Goal: Find specific page/section

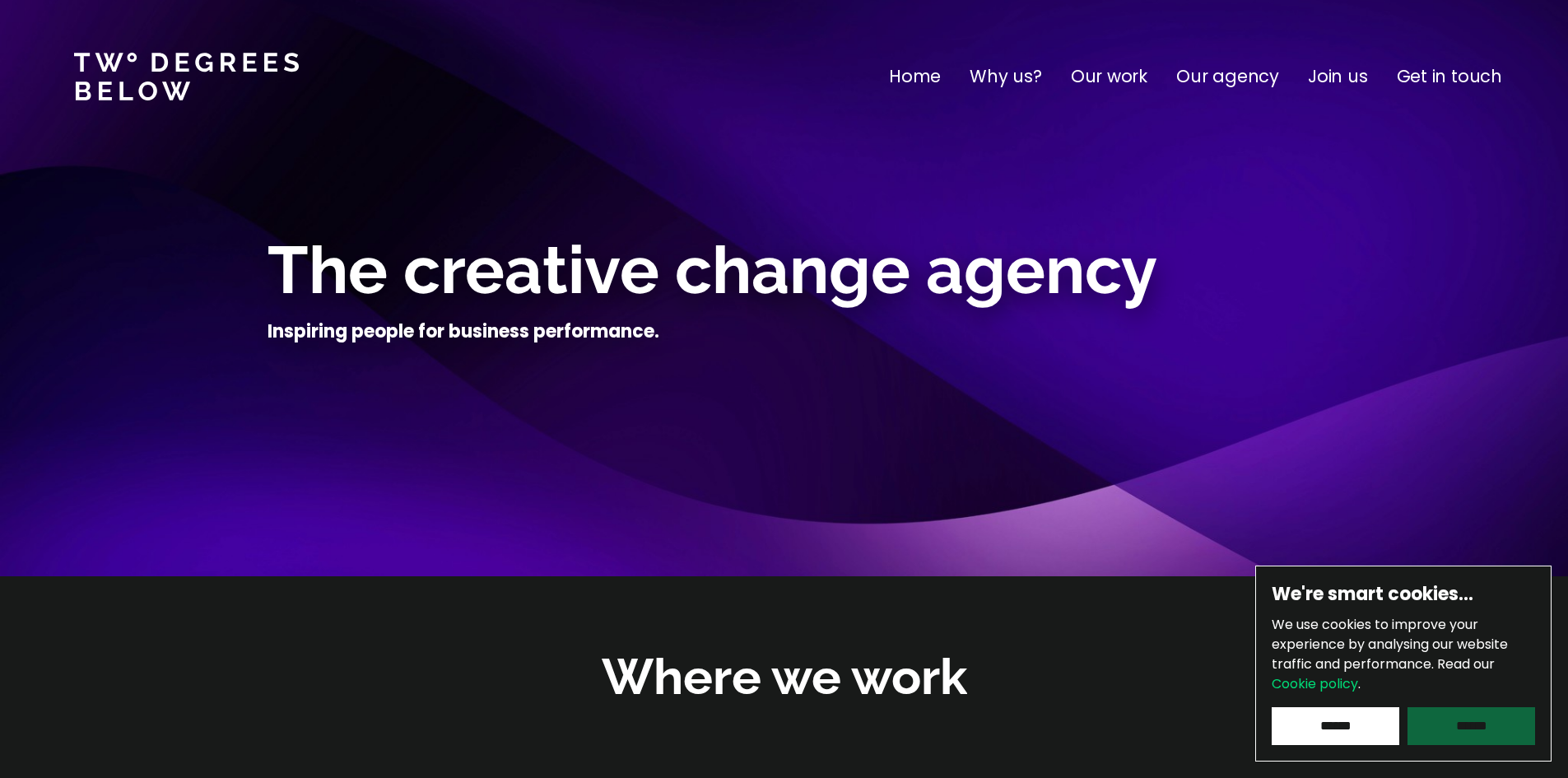
click at [1488, 723] on input "******" at bounding box center [1471, 726] width 128 height 38
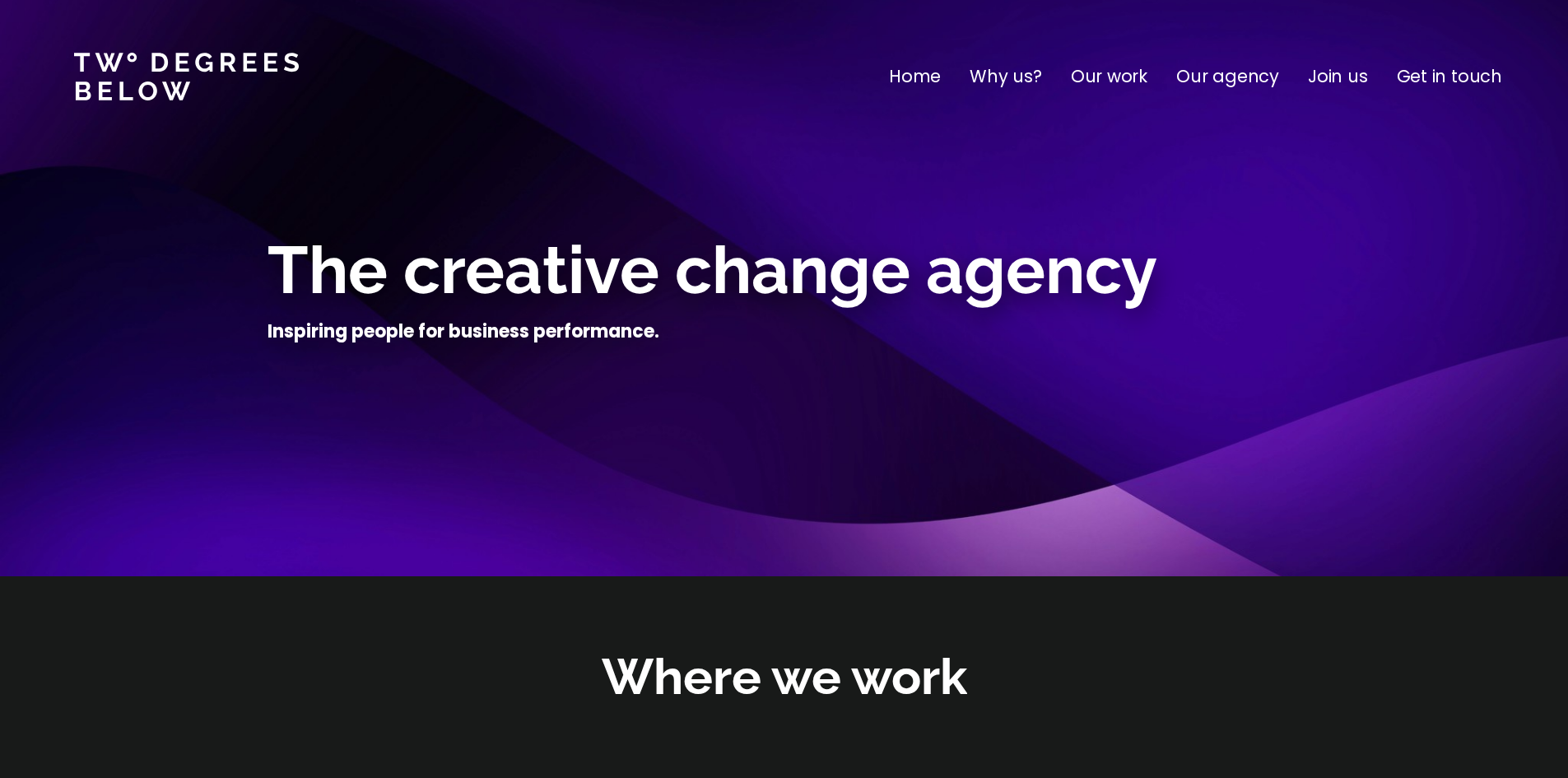
click at [1481, 70] on p "Get in touch" at bounding box center [1450, 77] width 106 height 26
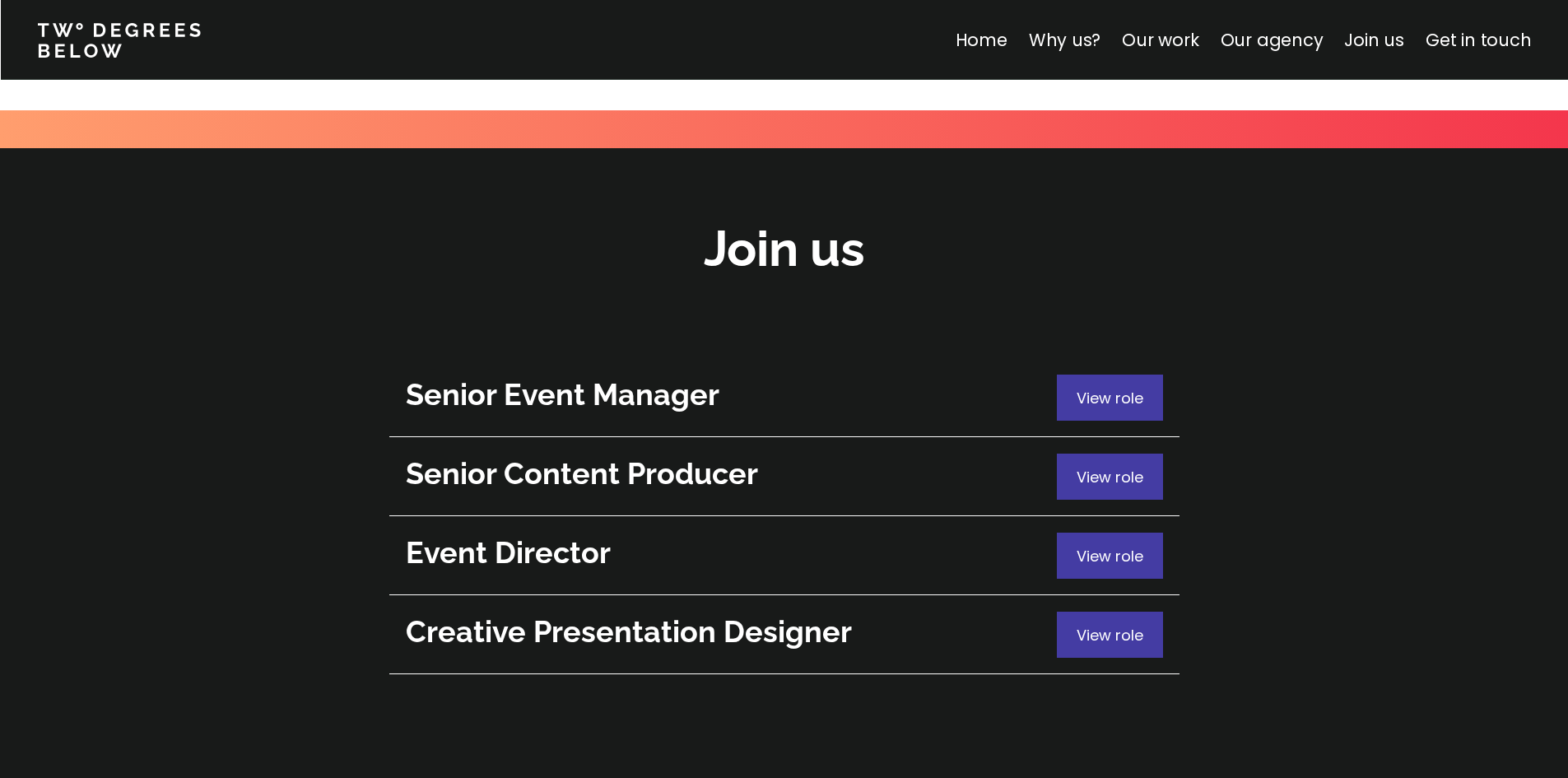
scroll to position [5858, 0]
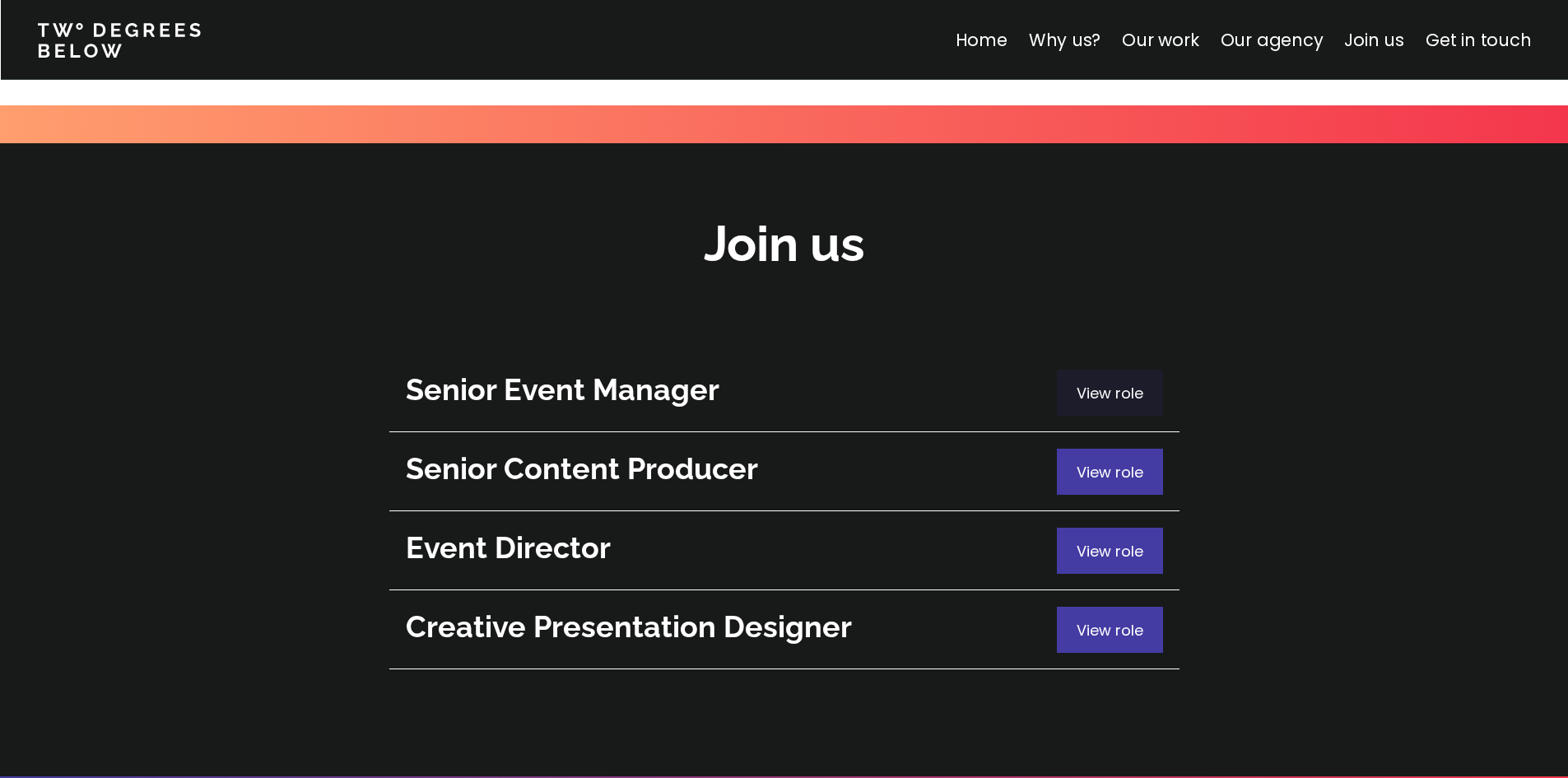
click at [1067, 370] on div "View role" at bounding box center [1110, 393] width 106 height 46
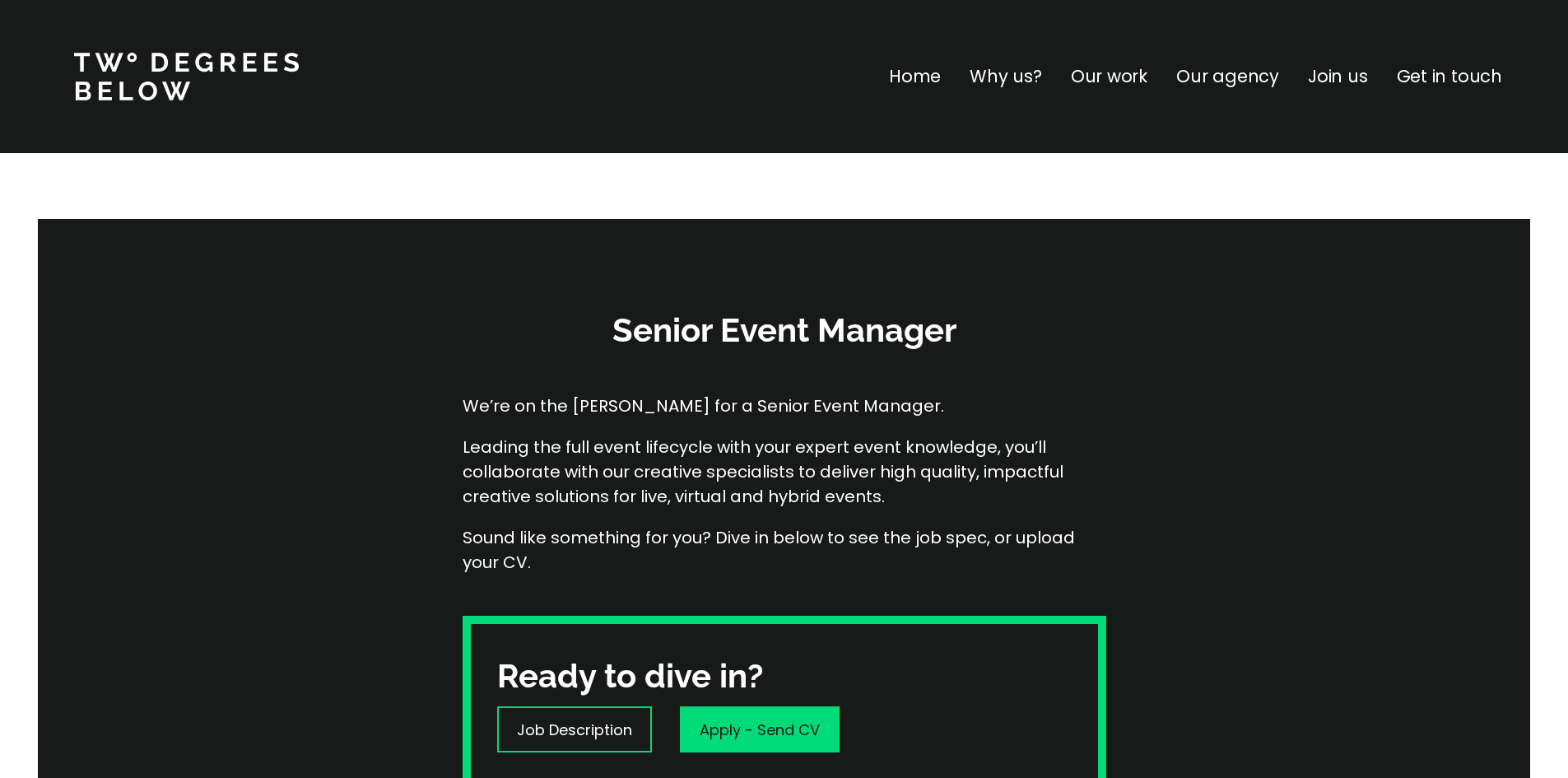
click at [923, 82] on p "Home" at bounding box center [914, 77] width 52 height 26
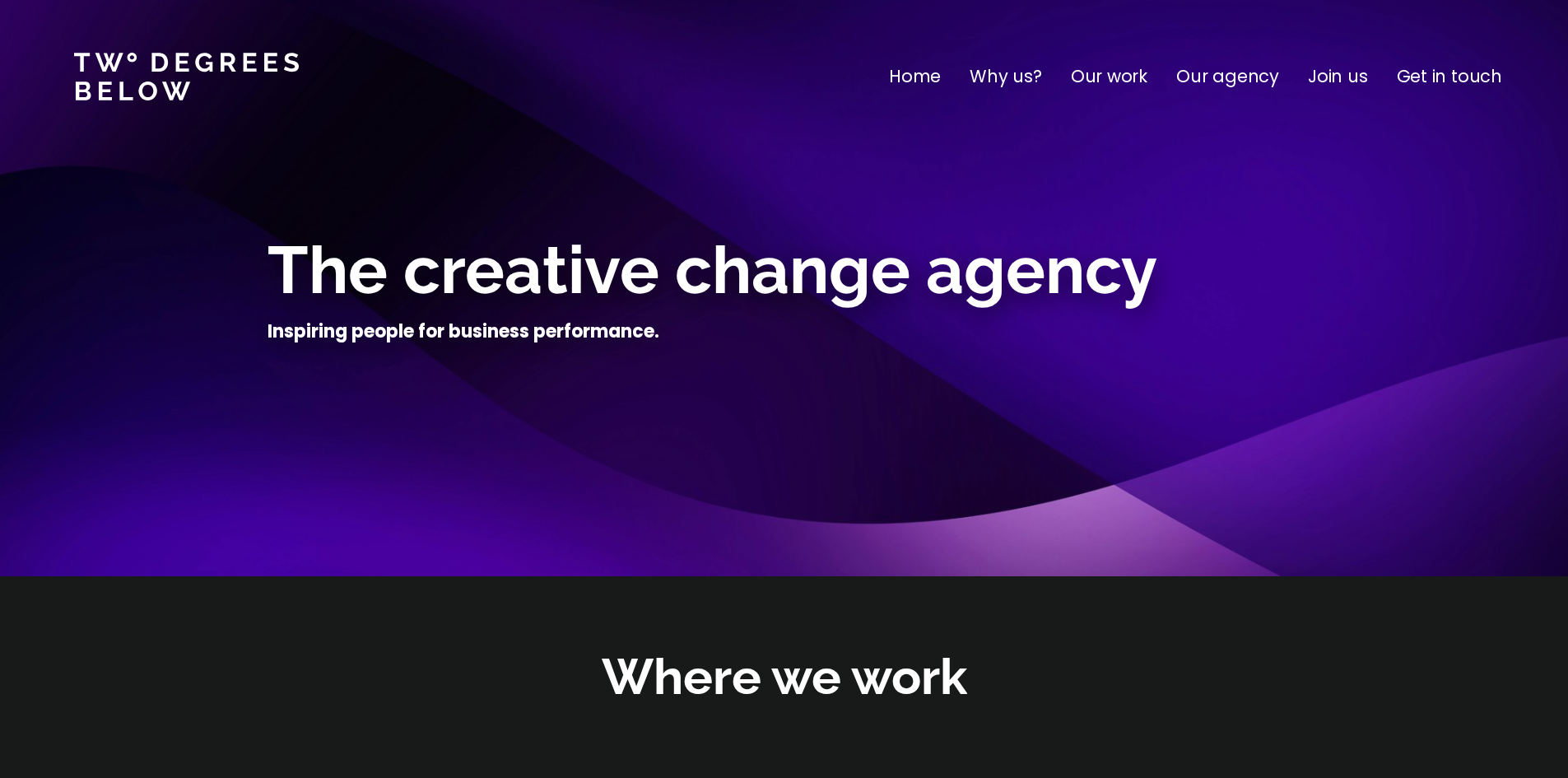
click at [1430, 77] on p "Get in touch" at bounding box center [1450, 77] width 106 height 26
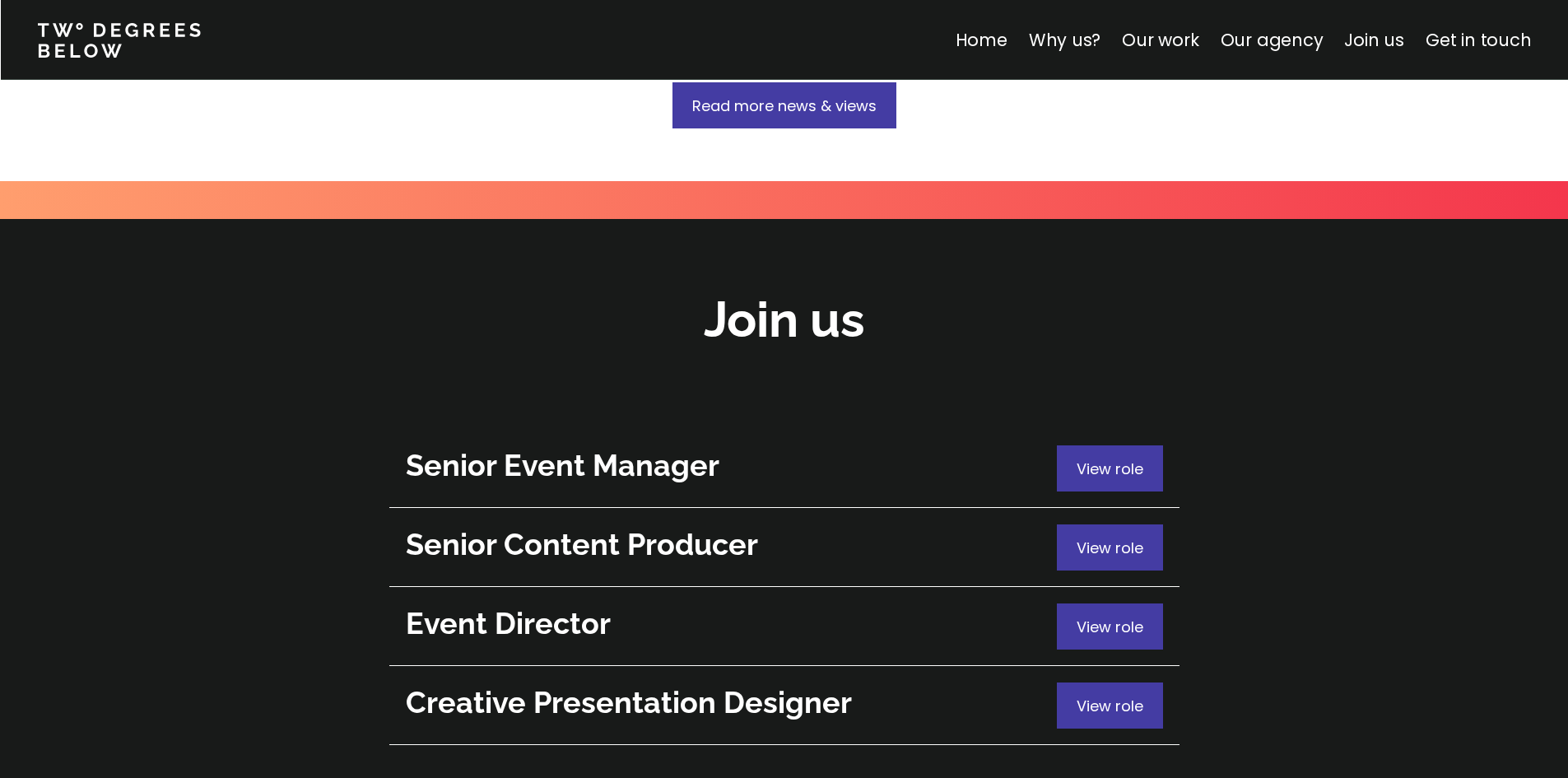
scroll to position [5776, 0]
